Goal: Information Seeking & Learning: Find specific fact

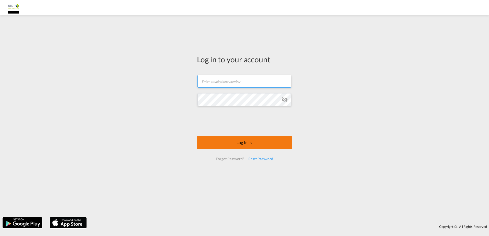
type input "[DOMAIN_NAME][EMAIL_ADDRESS][DOMAIN_NAME]"
click at [245, 141] on button "Log In" at bounding box center [244, 142] width 95 height 13
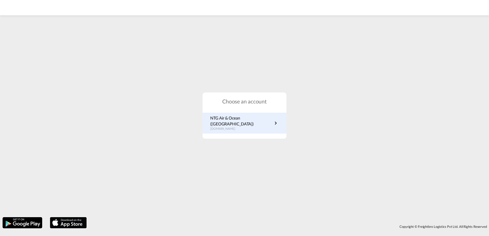
click at [222, 122] on p "NTG Air & Ocean ([GEOGRAPHIC_DATA])" at bounding box center [241, 121] width 62 height 12
